Goal: Find specific page/section: Find specific page/section

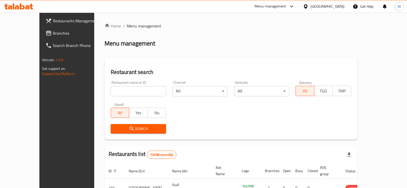
click at [307, 11] on div at bounding box center [203, 94] width 407 height 188
click at [299, 10] on div "Menu-management" at bounding box center [274, 6] width 48 height 12
click at [286, 6] on div "Menu-management" at bounding box center [270, 6] width 32 height 6
click at [271, 36] on div "Agent Campaigns Center" at bounding box center [265, 35] width 39 height 6
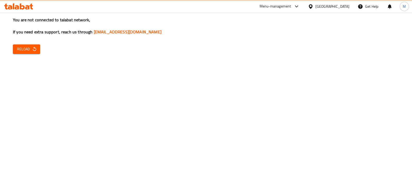
click at [291, 3] on div "Menu-management" at bounding box center [275, 6] width 32 height 6
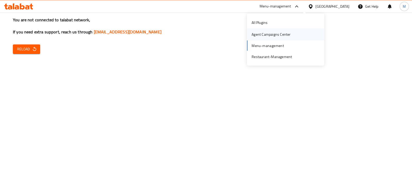
click at [283, 32] on div "Agent Campaigns Center" at bounding box center [270, 35] width 39 height 6
